Goal: Information Seeking & Learning: Understand process/instructions

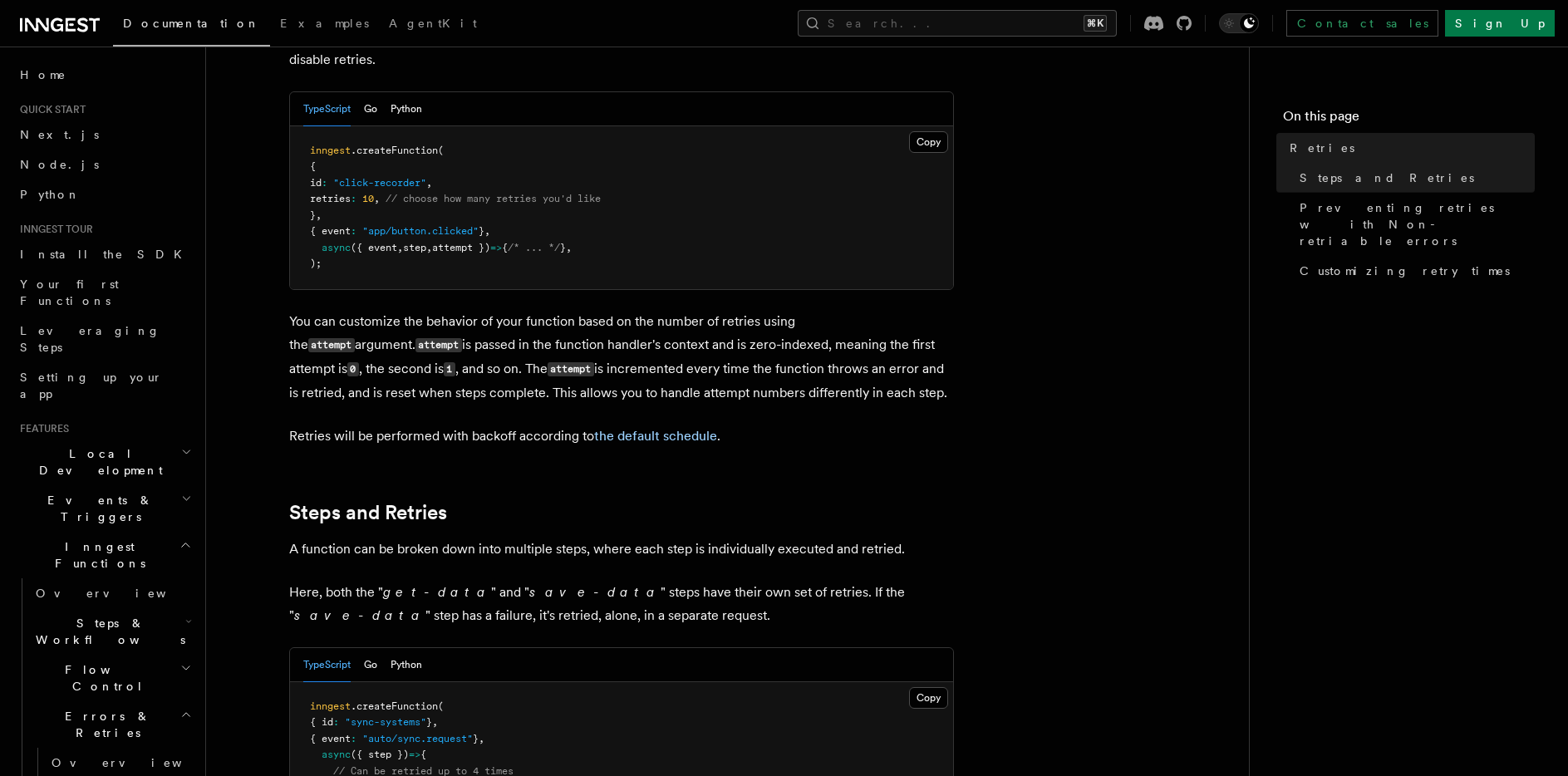
scroll to position [479, 0]
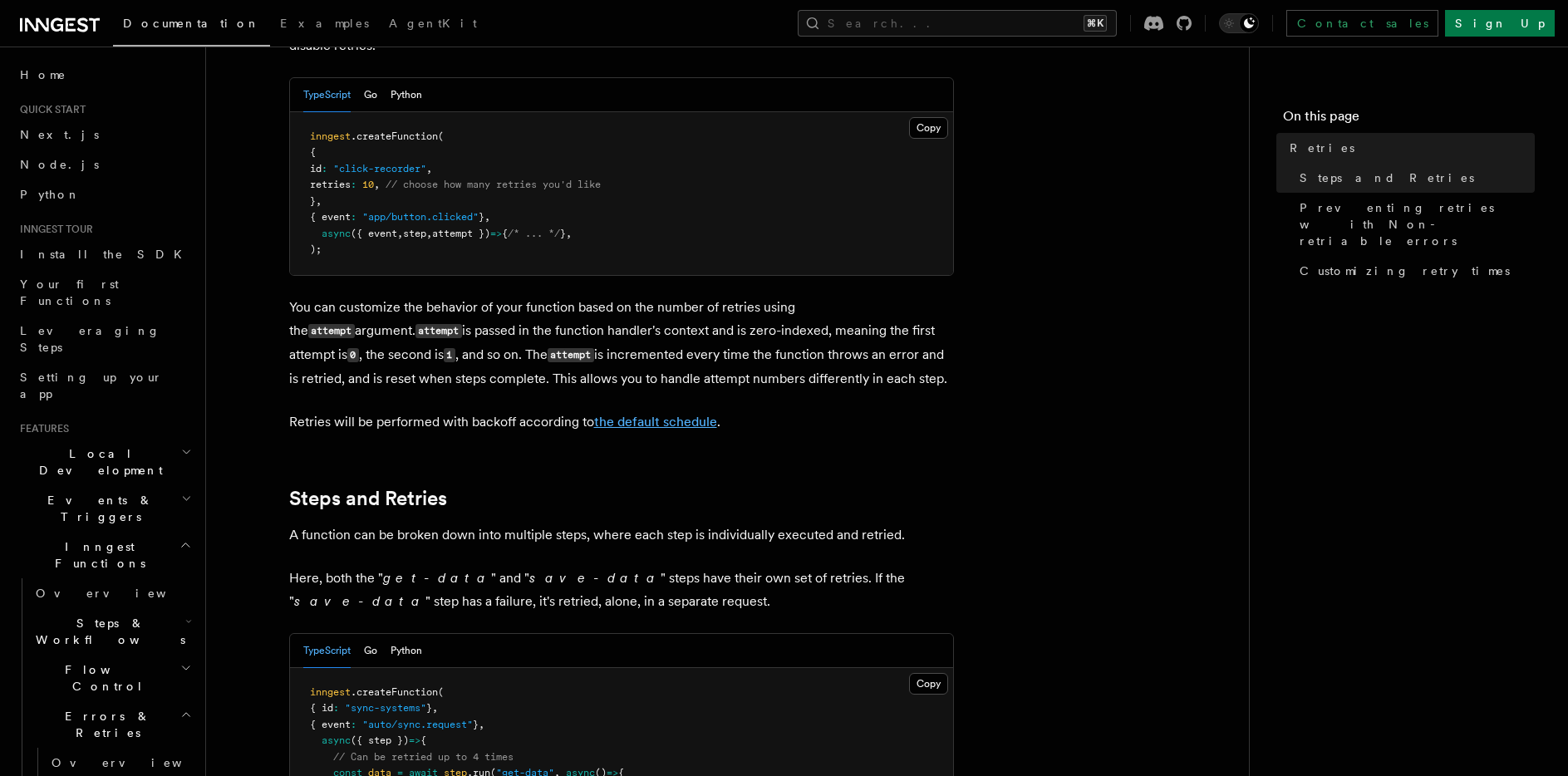
click at [659, 414] on link "the default schedule" at bounding box center [656, 421] width 123 height 16
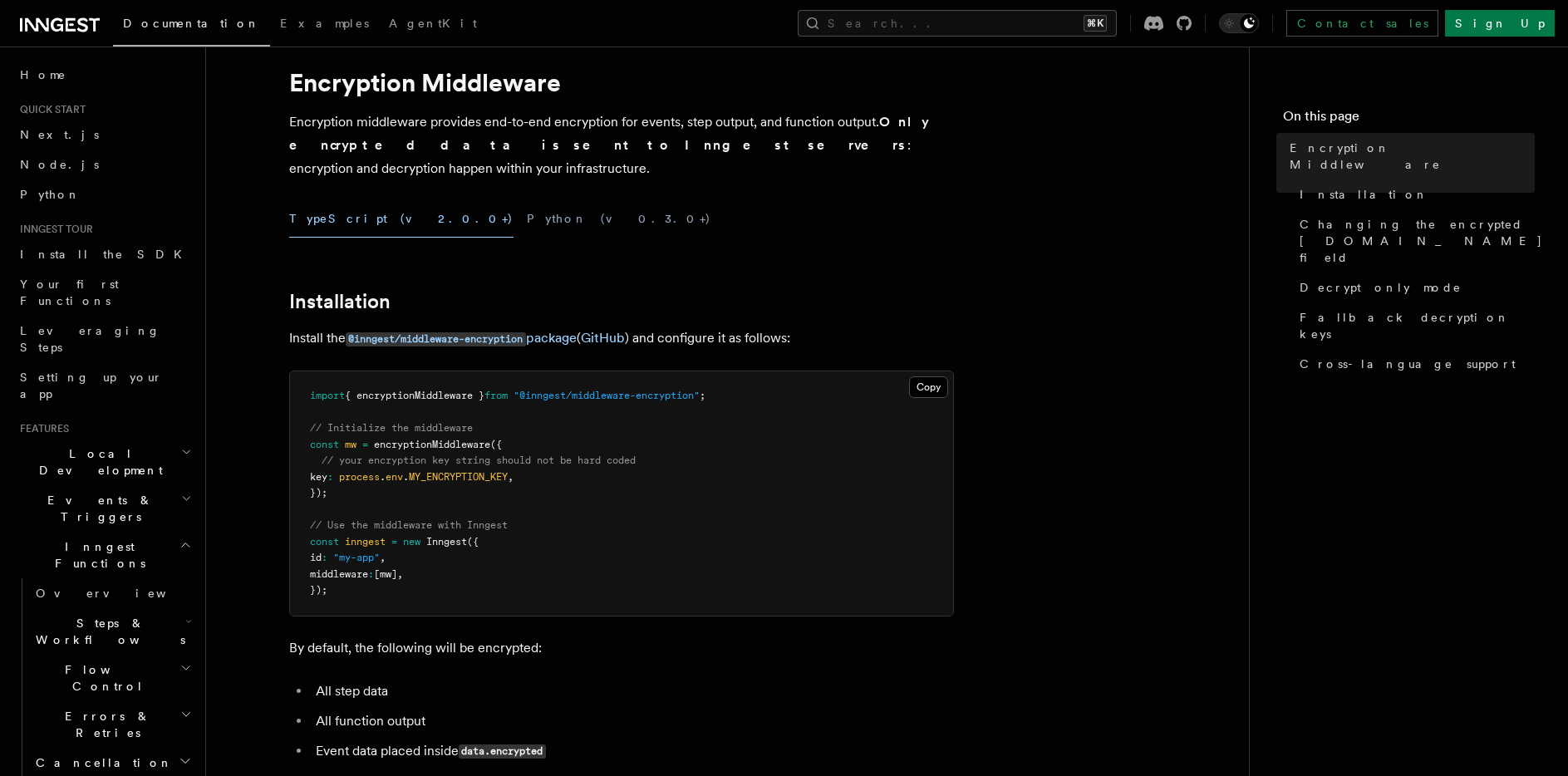
scroll to position [44, 0]
click at [706, 387] on span ";" at bounding box center [703, 393] width 6 height 11
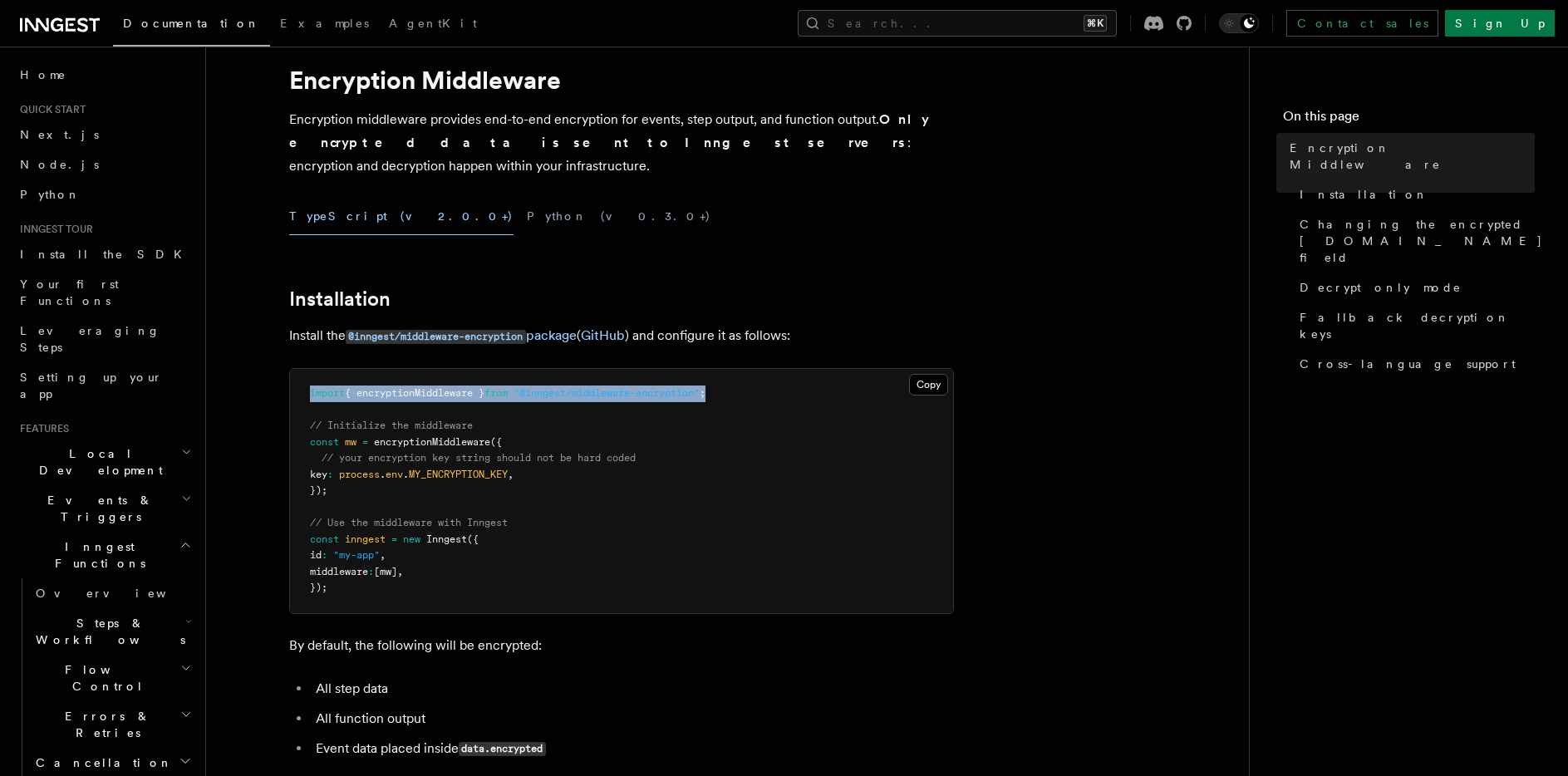
drag, startPoint x: 741, startPoint y: 372, endPoint x: 291, endPoint y: 370, distance: 450.0
click at [291, 370] on pre "import { encryptionMiddleware } from "@inngest/middleware-encryption" ; // Init…" at bounding box center [622, 491] width 663 height 244
copy span "import { encryptionMiddleware } from "@inngest/middleware-encryption" ;"
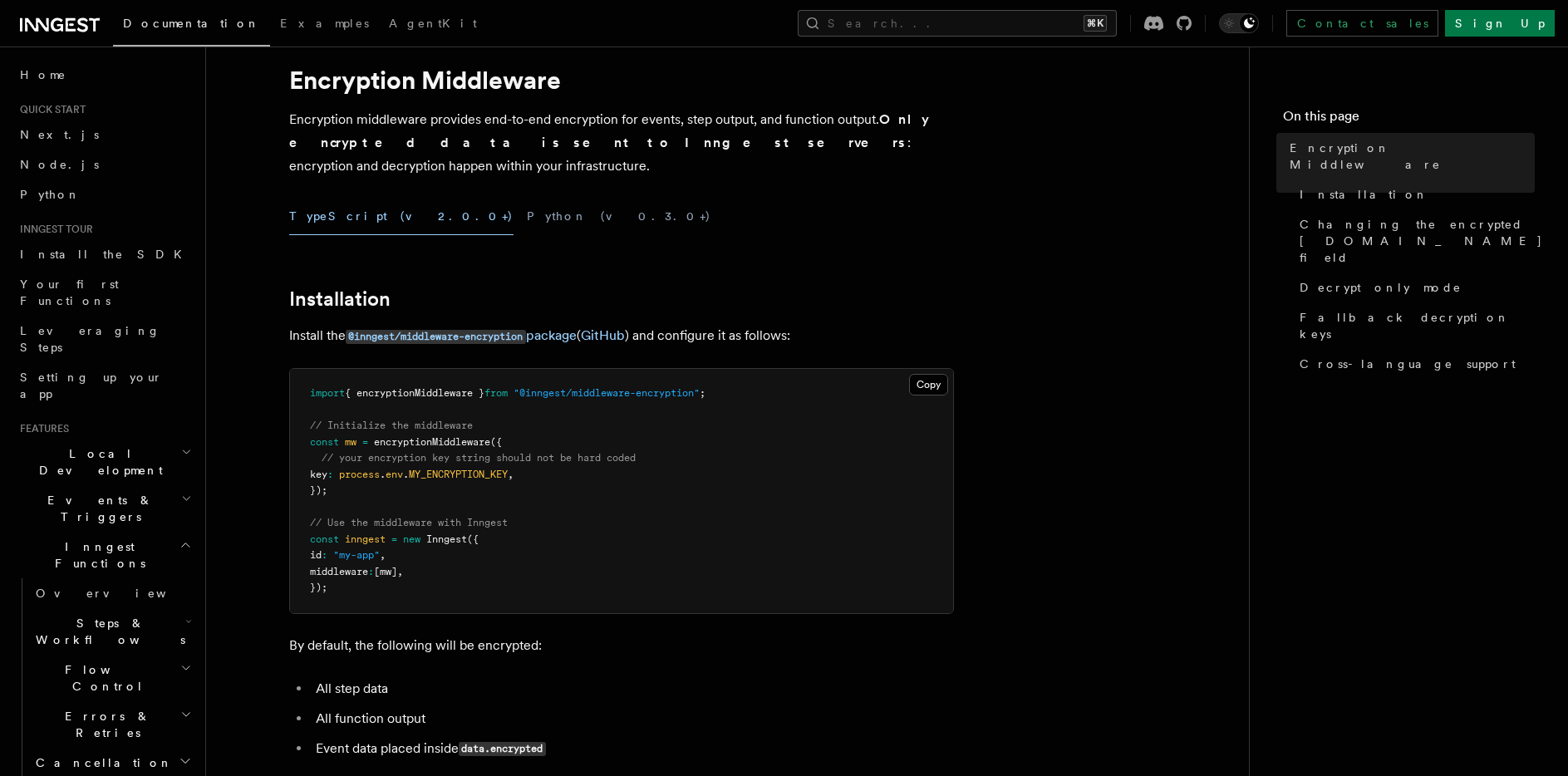
click at [446, 468] on span "MY_ENCRYPTION_KEY" at bounding box center [458, 474] width 99 height 11
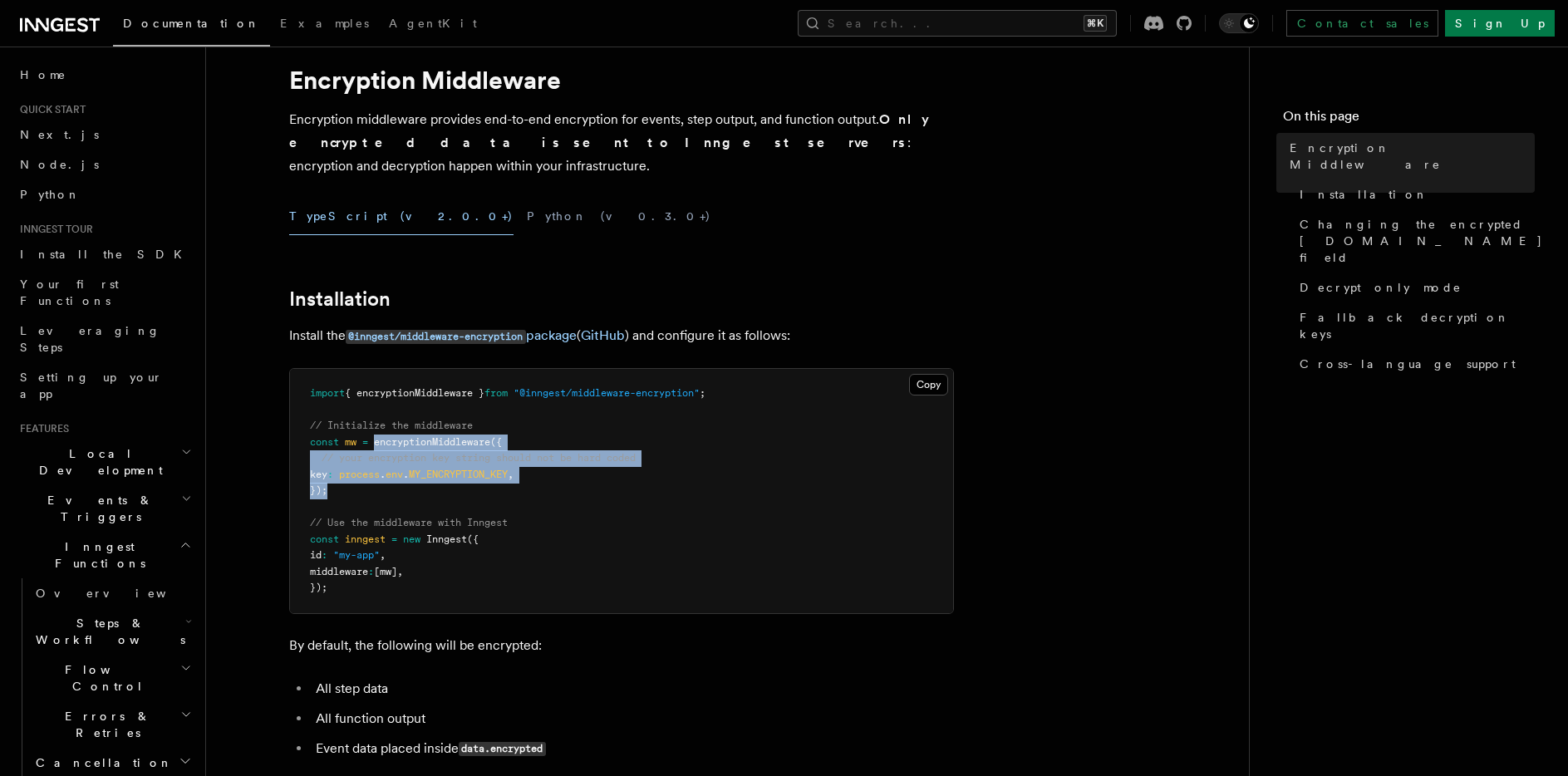
drag, startPoint x: 397, startPoint y: 471, endPoint x: 373, endPoint y: 421, distance: 55.5
click at [373, 421] on pre "import { encryptionMiddleware } from "@inngest/middleware-encryption" ; // Init…" at bounding box center [622, 491] width 663 height 244
copy code "encryptionMiddleware ({ // your encryption key string should not be hard coded …"
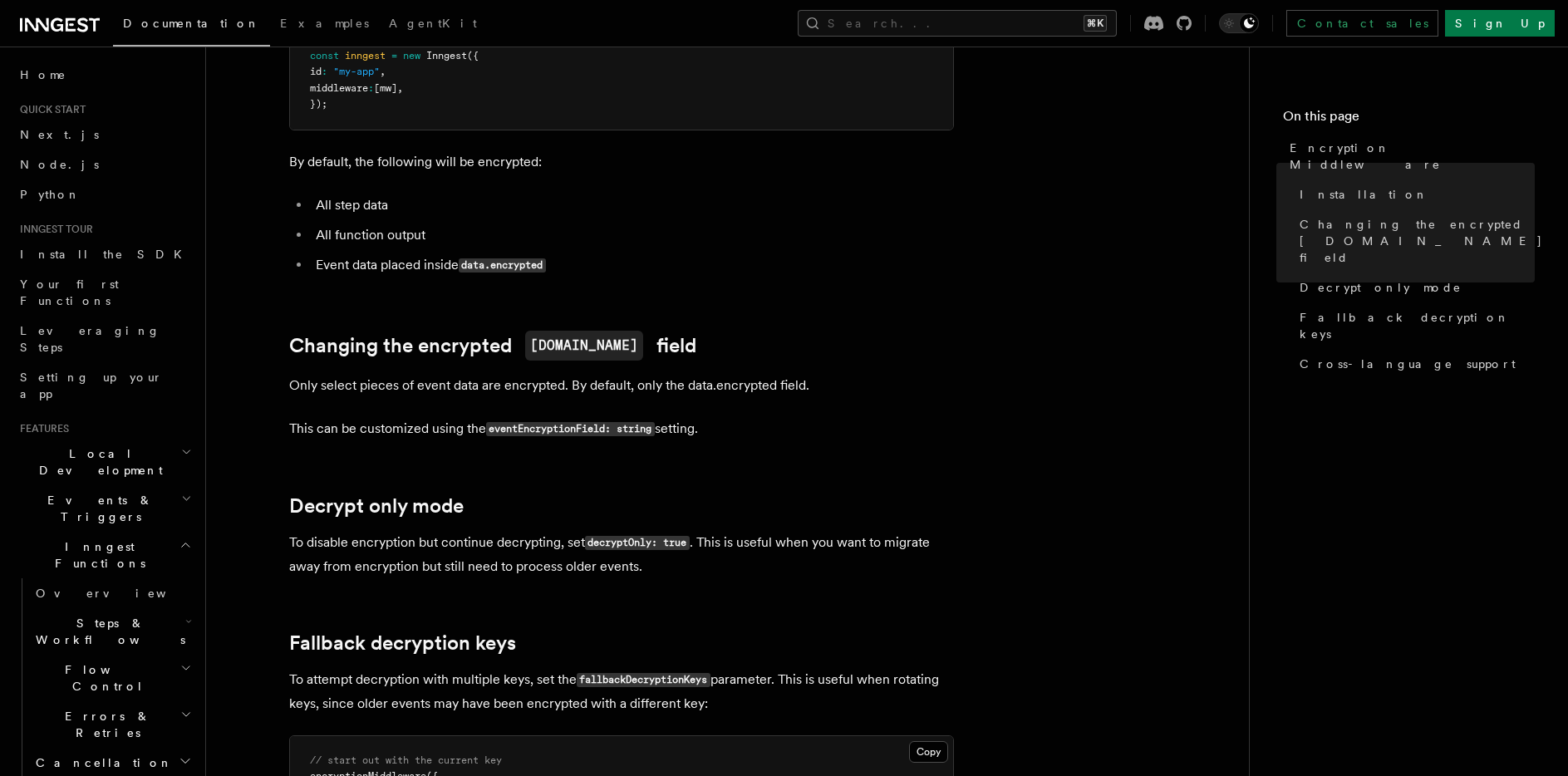
scroll to position [529, 0]
click at [569, 416] on p "This can be customized using the eventEncryptionField: string setting." at bounding box center [622, 428] width 665 height 24
click at [568, 421] on code "eventEncryptionField: string" at bounding box center [571, 428] width 168 height 14
copy code "eventEncryptionField"
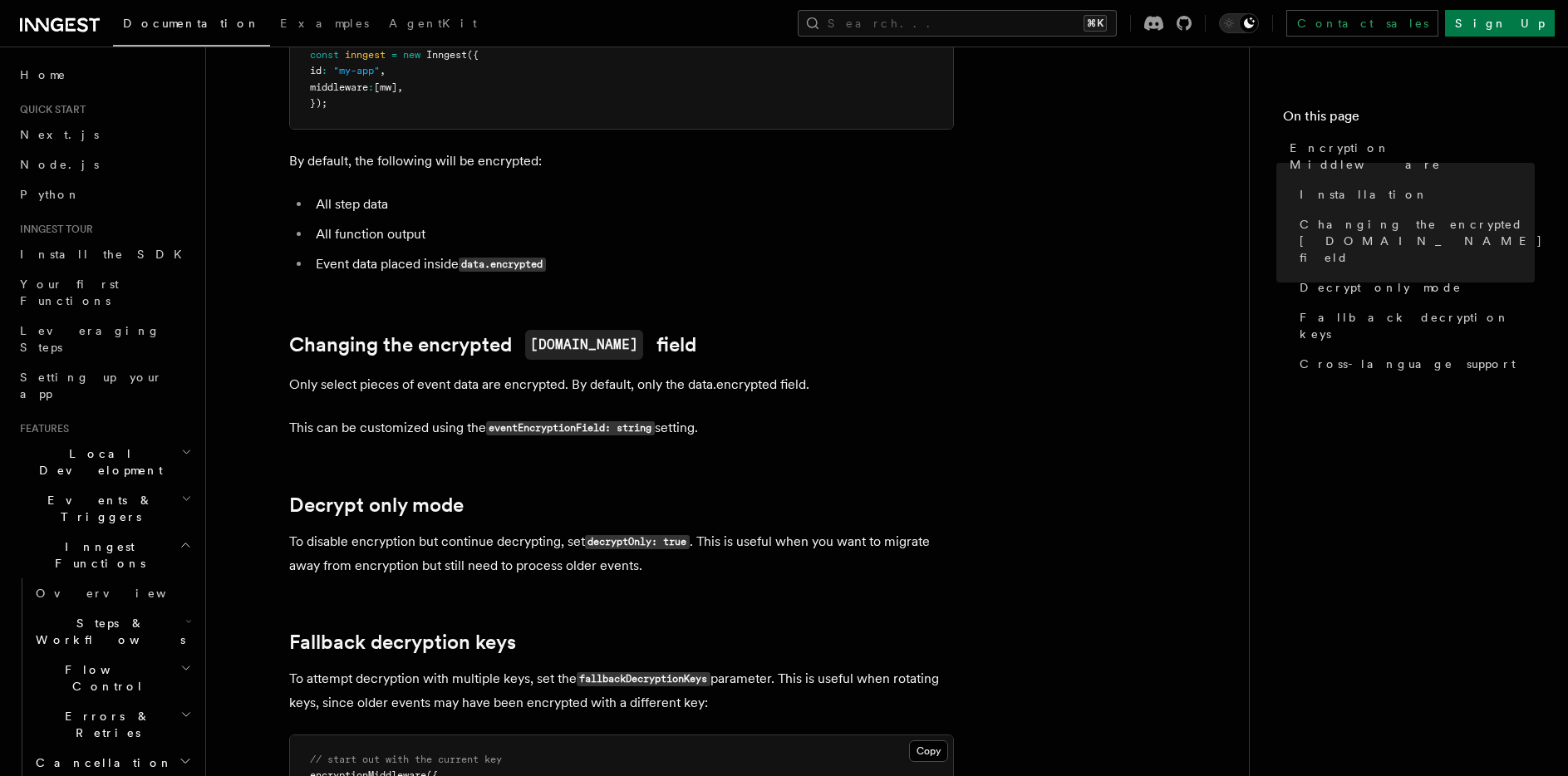
click at [916, 269] on article "Features Middleware Encryption Middleware Encryption middleware provides end-to…" at bounding box center [728, 559] width 990 height 2032
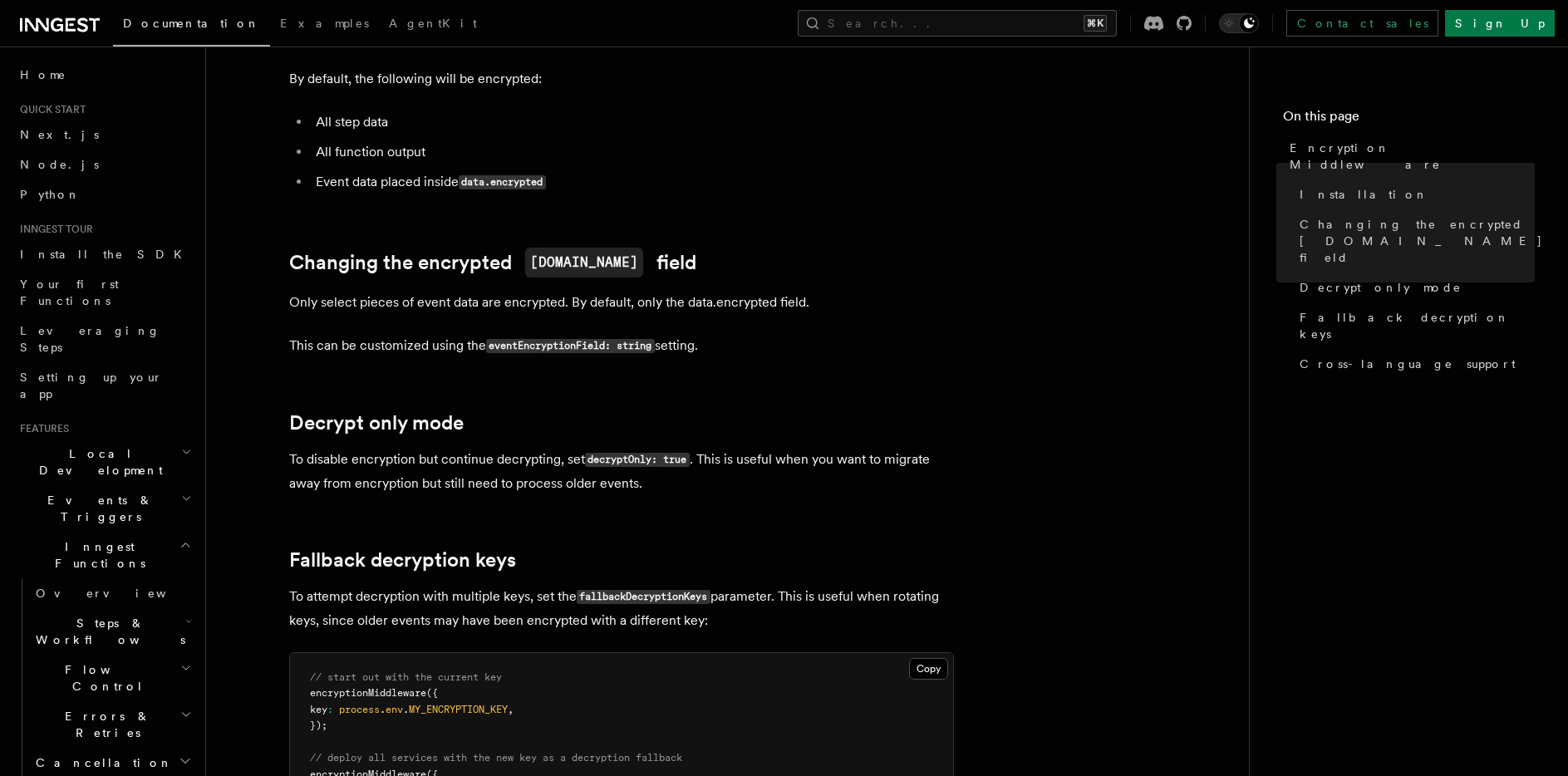
scroll to position [601, 0]
